Goal: Transaction & Acquisition: Purchase product/service

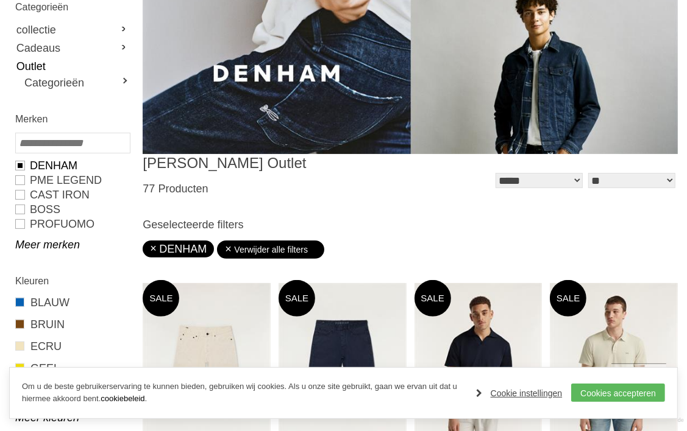
scroll to position [183, 0]
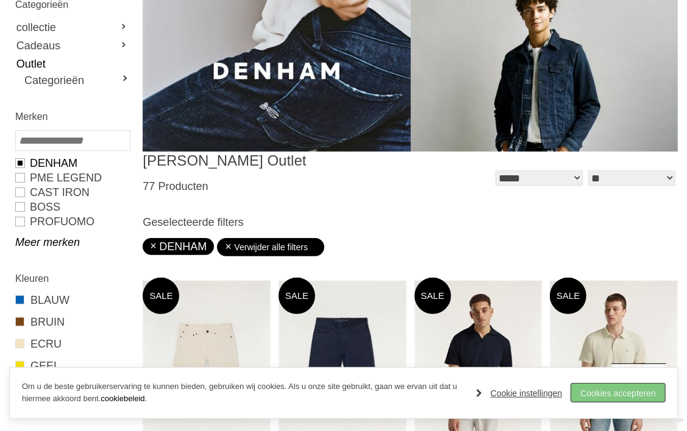
click at [610, 388] on link "Cookies accepteren" at bounding box center [618, 393] width 94 height 18
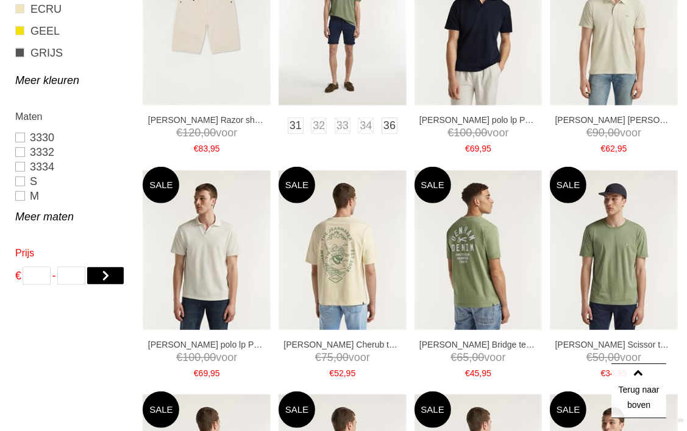
scroll to position [546, 0]
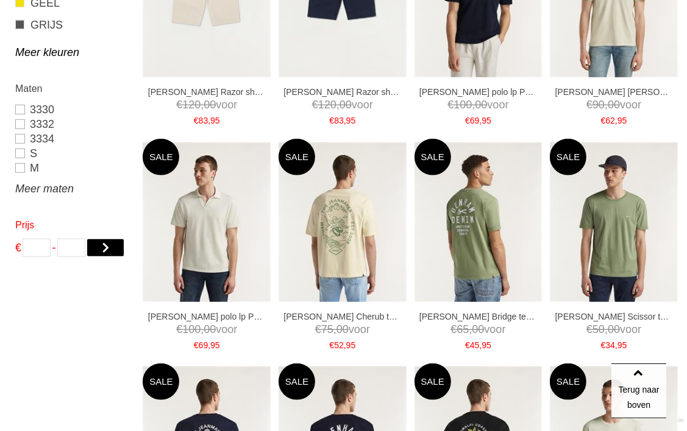
click at [57, 189] on link "Meer maten" at bounding box center [72, 189] width 114 height 15
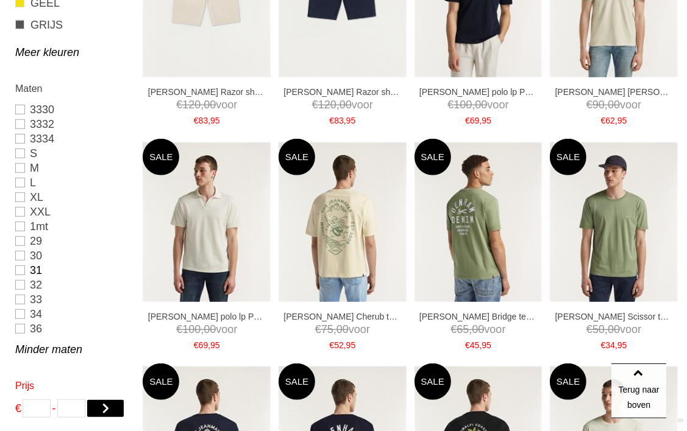
click at [19, 271] on link "31" at bounding box center [72, 270] width 114 height 15
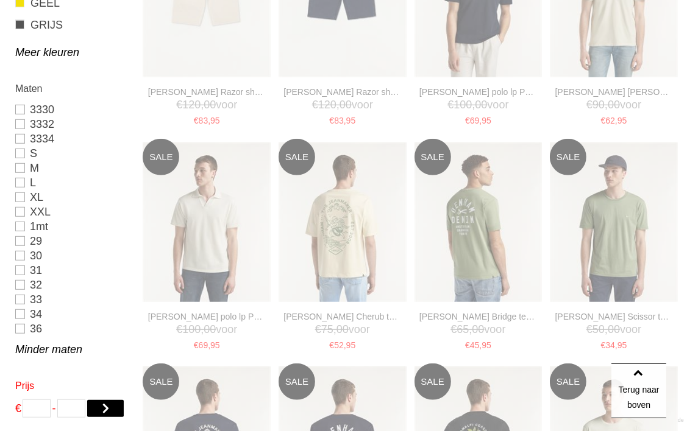
type input "**"
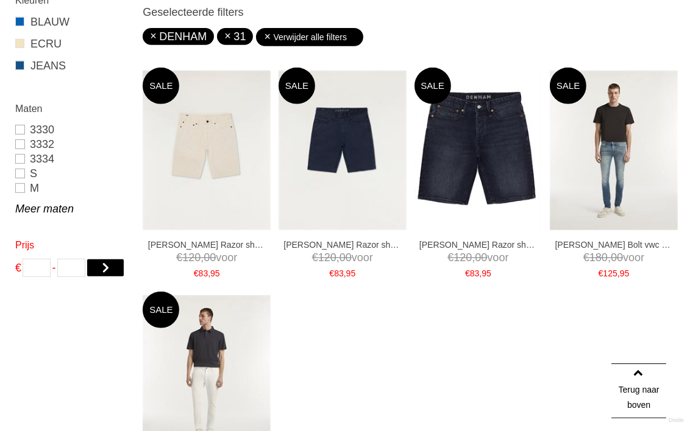
scroll to position [356, 0]
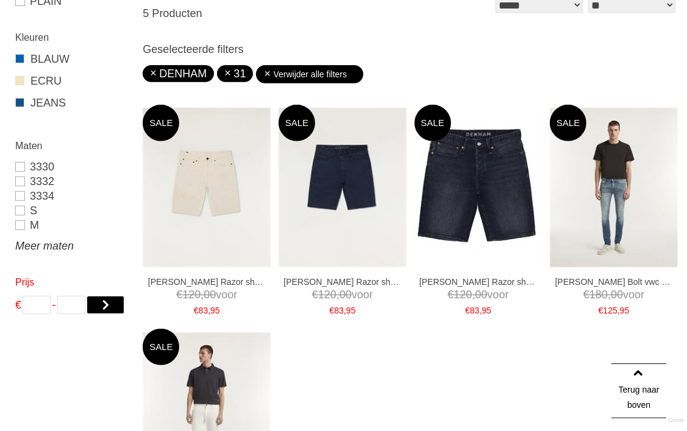
click at [37, 247] on link "Meer maten" at bounding box center [72, 246] width 114 height 15
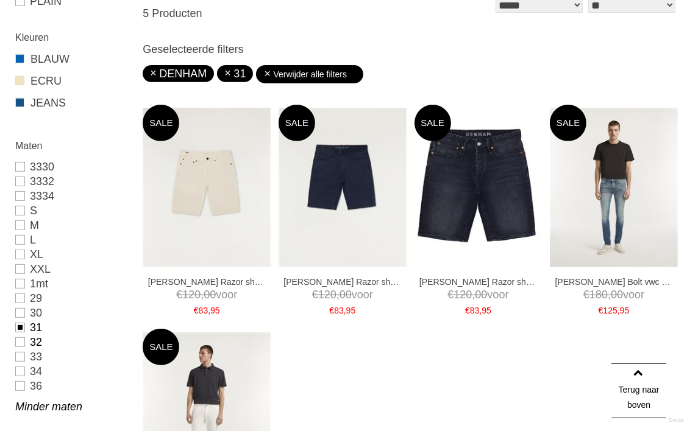
click at [20, 342] on link "32" at bounding box center [72, 342] width 114 height 15
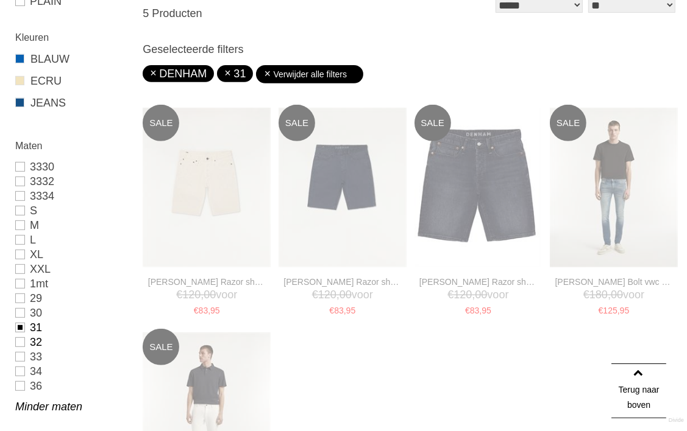
type input "***"
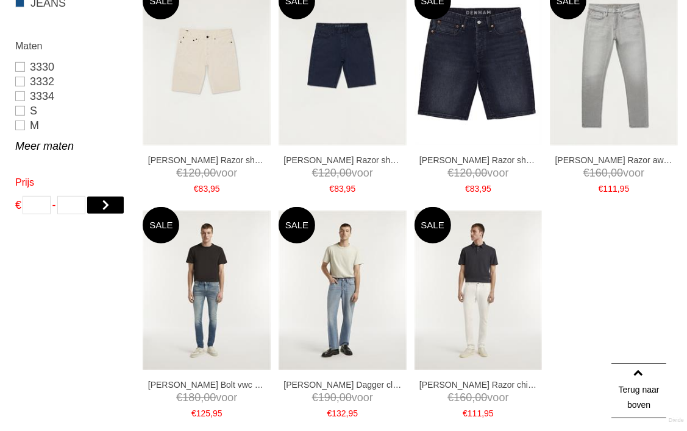
scroll to position [417, 0]
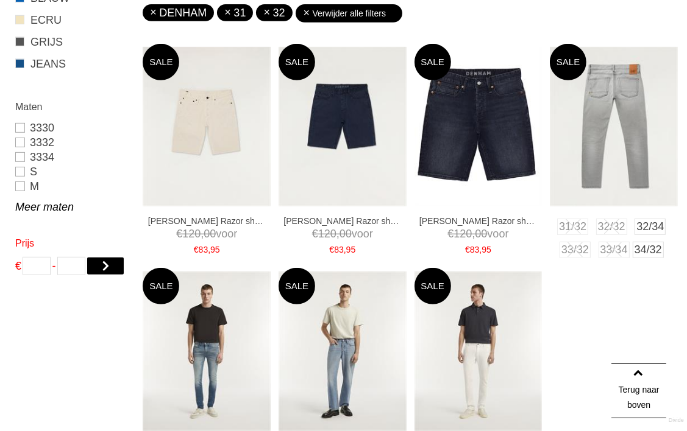
click at [597, 127] on img at bounding box center [614, 127] width 128 height 160
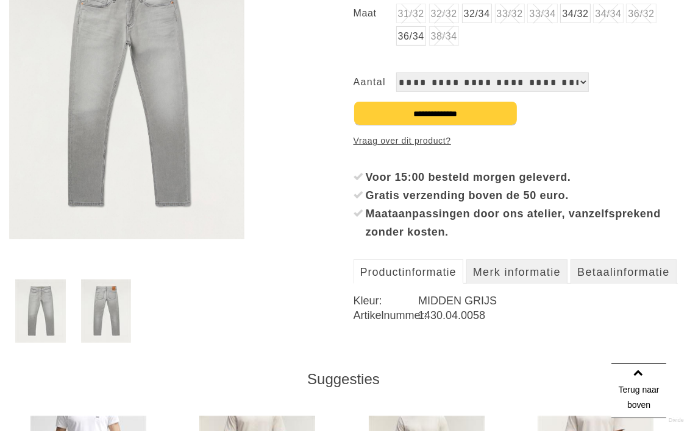
scroll to position [244, 0]
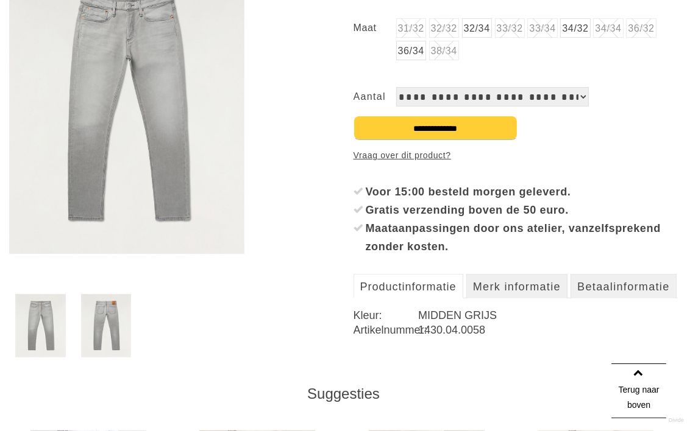
click at [112, 314] on img at bounding box center [106, 325] width 51 height 63
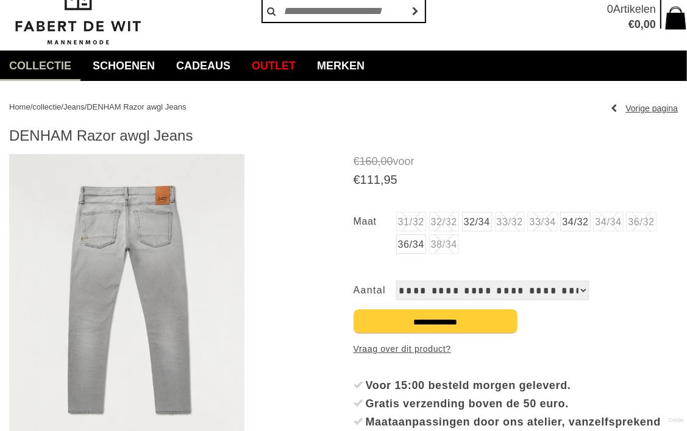
scroll to position [61, 0]
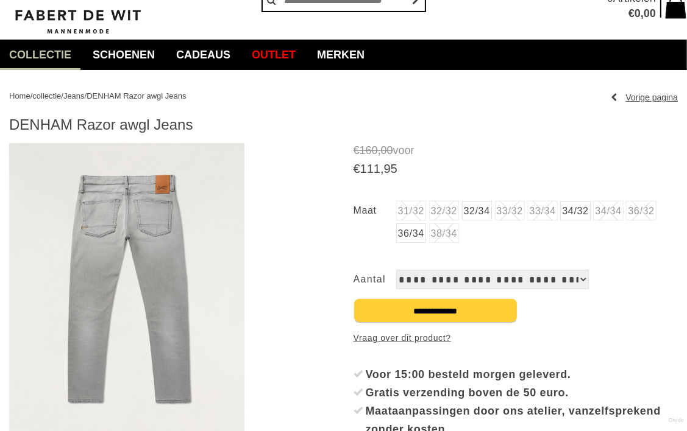
drag, startPoint x: 198, startPoint y: 125, endPoint x: 9, endPoint y: 123, distance: 188.9
click at [9, 123] on h1 "DENHAM Razor awgl Jeans" at bounding box center [343, 125] width 668 height 18
copy h1 "DENHAM Razor awgl Jeans"
